Goal: Information Seeking & Learning: Check status

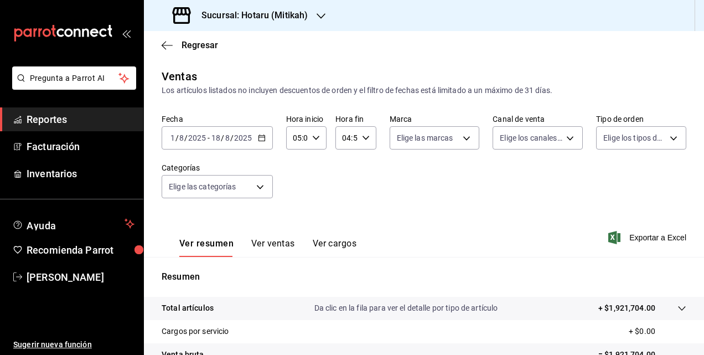
scroll to position [166, 0]
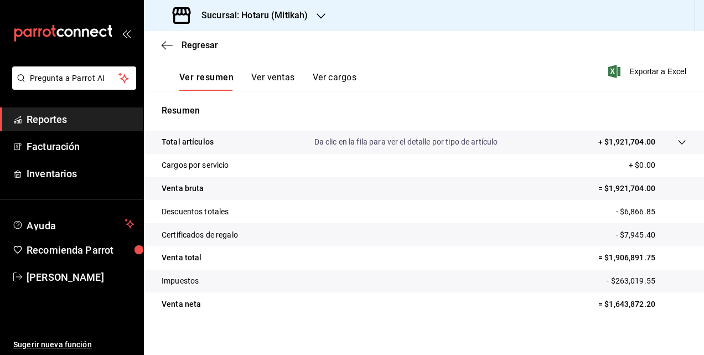
click at [211, 8] on div "Sucursal: Hotaru (Mitikah)" at bounding box center [241, 15] width 177 height 31
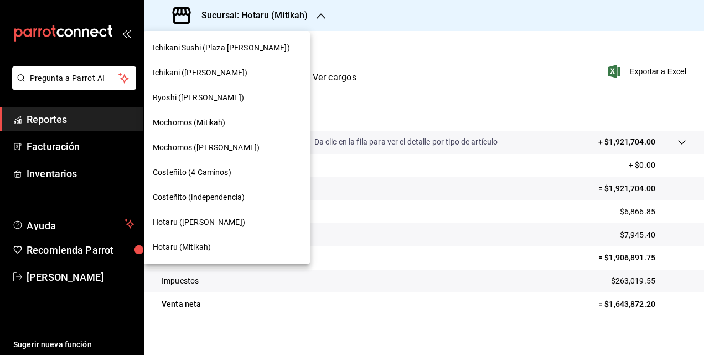
click at [186, 98] on span "Ryoshi ([PERSON_NAME])" at bounding box center [198, 98] width 91 height 12
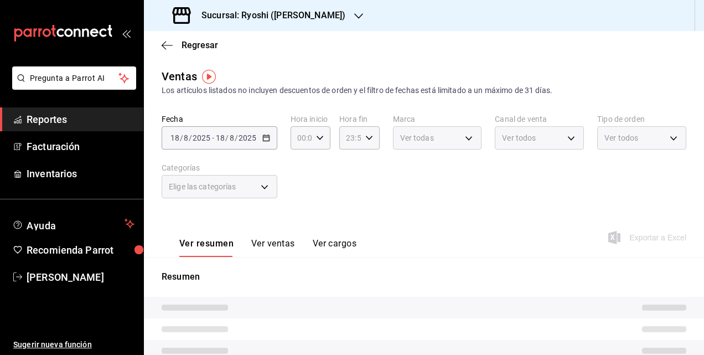
type input "05:00"
type input "04:59"
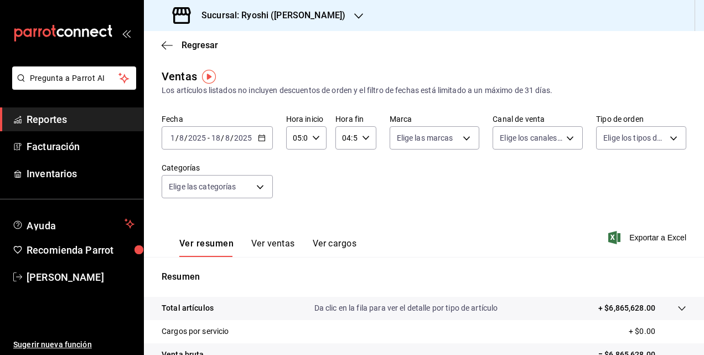
click at [261, 141] on icon "button" at bounding box center [262, 138] width 8 height 8
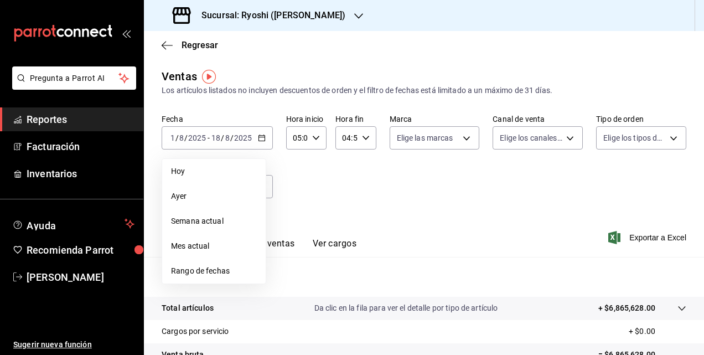
click at [426, 211] on div "Ver resumen Ver ventas Ver cargos Exportar a Excel" at bounding box center [424, 233] width 560 height 45
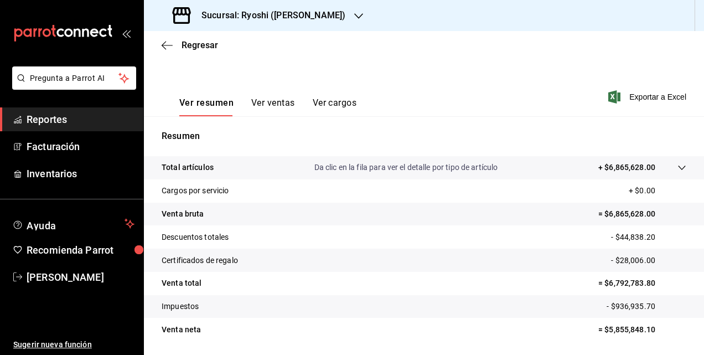
scroll to position [166, 0]
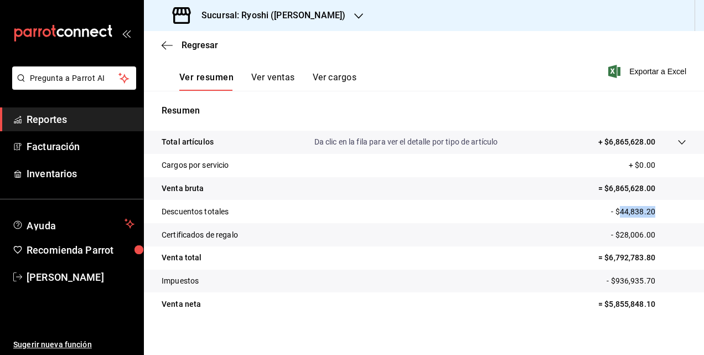
drag, startPoint x: 613, startPoint y: 208, endPoint x: 652, endPoint y: 208, distance: 38.7
click at [652, 208] on p "- $44,838.20" at bounding box center [648, 212] width 75 height 12
copy p "44,838.20"
drag, startPoint x: 612, startPoint y: 233, endPoint x: 669, endPoint y: 233, distance: 57.5
click at [669, 233] on p "- $28,006.00" at bounding box center [648, 235] width 75 height 12
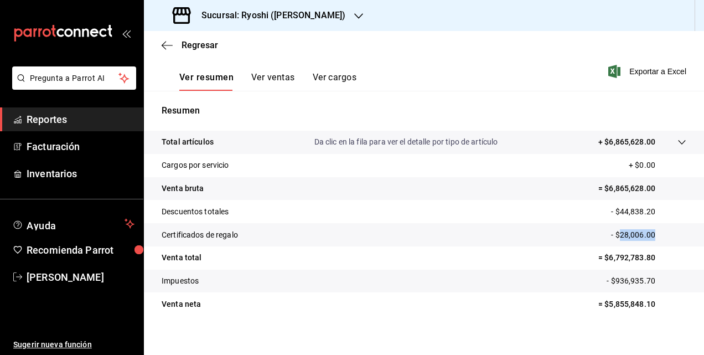
copy p "28,006.00"
click at [248, 15] on h3 "Sucursal: Ryoshi ([PERSON_NAME])" at bounding box center [269, 15] width 153 height 13
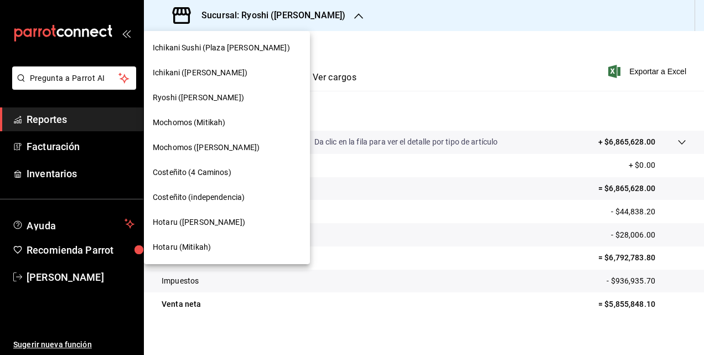
click at [197, 118] on span "Mochomos (Mitikah)" at bounding box center [189, 123] width 72 height 12
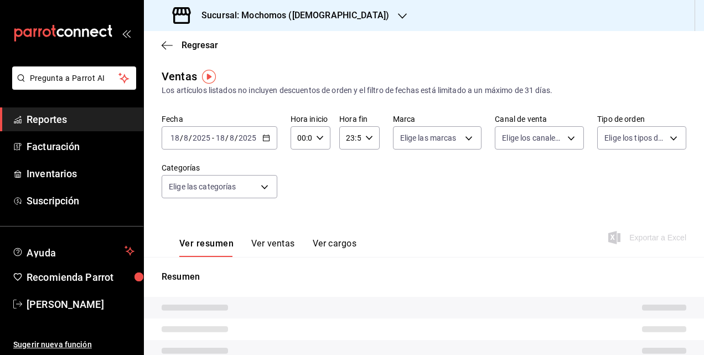
type input "05:00"
type input "04:59"
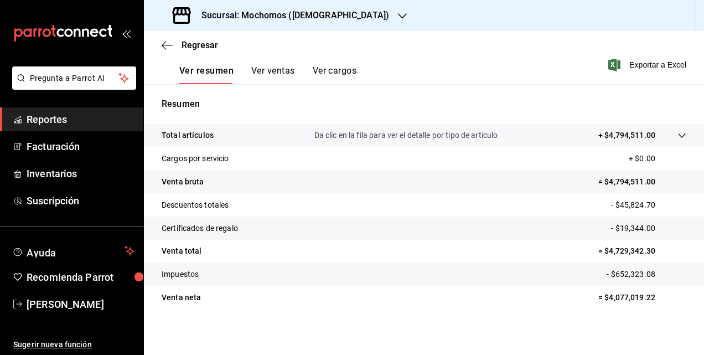
scroll to position [175, 0]
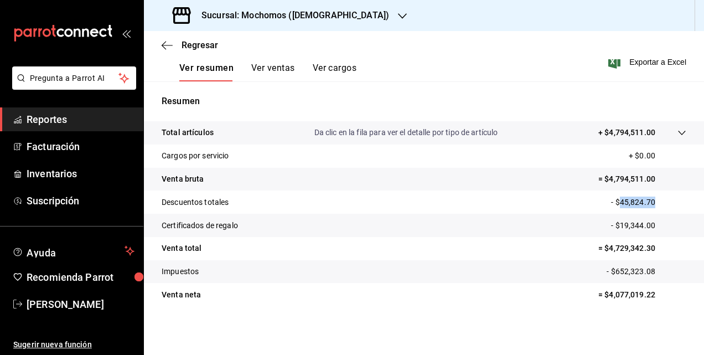
drag, startPoint x: 613, startPoint y: 201, endPoint x: 652, endPoint y: 201, distance: 39.3
click at [652, 201] on p "- $45,824.70" at bounding box center [648, 202] width 75 height 12
copy p "45,824.70"
drag, startPoint x: 612, startPoint y: 224, endPoint x: 645, endPoint y: 225, distance: 32.7
click at [645, 225] on p "- $19,344.00" at bounding box center [648, 226] width 75 height 12
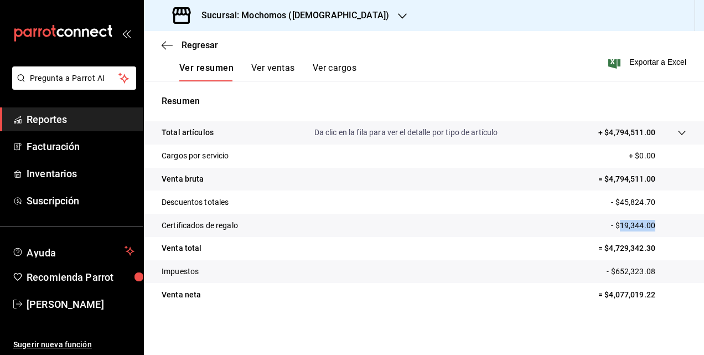
copy p "19,344.00"
drag, startPoint x: 602, startPoint y: 246, endPoint x: 646, endPoint y: 247, distance: 44.3
click at [646, 247] on p "= $4,729,342.30" at bounding box center [642, 248] width 88 height 12
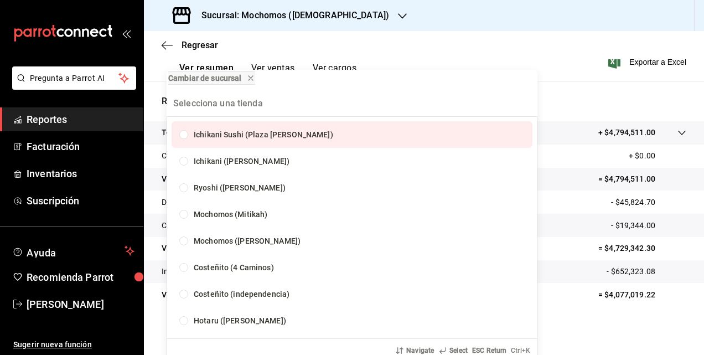
click at [617, 250] on div "Cambiar de sucursal Ichikani Sushi (Plaza [PERSON_NAME]) Ichikani ([PERSON_NAME…" at bounding box center [352, 177] width 704 height 355
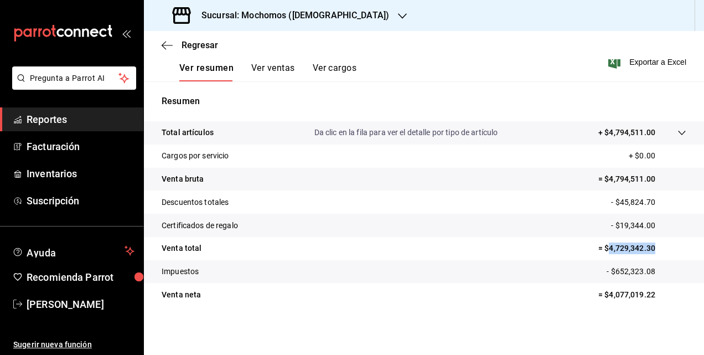
drag, startPoint x: 600, startPoint y: 247, endPoint x: 659, endPoint y: 245, distance: 59.3
click at [659, 245] on p "= $4,729,342.30" at bounding box center [642, 248] width 88 height 12
copy p "4,729,342.30"
drag, startPoint x: 608, startPoint y: 293, endPoint x: 661, endPoint y: 294, distance: 53.1
click at [663, 294] on p "= $4,077,019.22" at bounding box center [642, 295] width 88 height 12
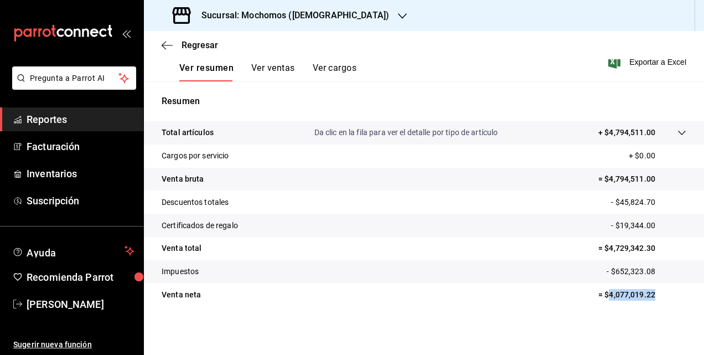
copy p "4,077,019.22"
drag, startPoint x: 608, startPoint y: 271, endPoint x: 658, endPoint y: 269, distance: 50.4
click at [658, 269] on p "- $652,323.08" at bounding box center [646, 272] width 80 height 12
copy p "652,323.08"
